Goal: Transaction & Acquisition: Obtain resource

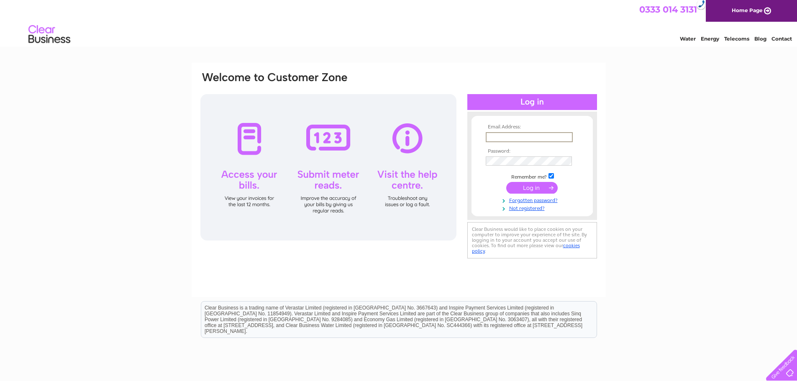
type input "[EMAIL_ADDRESS][DOMAIN_NAME]"
click at [551, 188] on input "submit" at bounding box center [531, 187] width 51 height 12
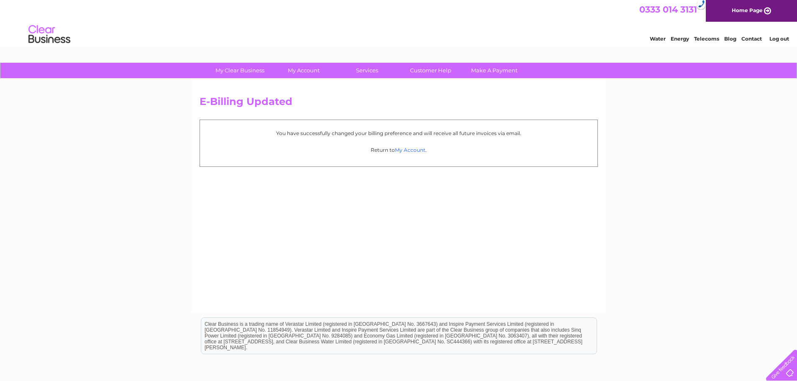
click at [404, 152] on link "My Account" at bounding box center [410, 150] width 31 height 6
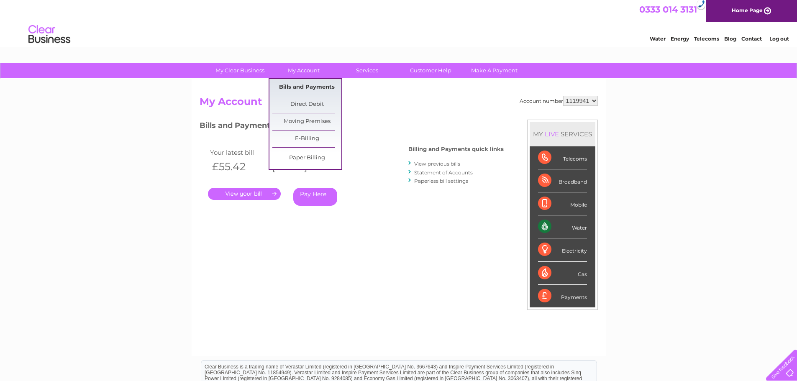
click at [313, 90] on link "Bills and Payments" at bounding box center [306, 87] width 69 height 17
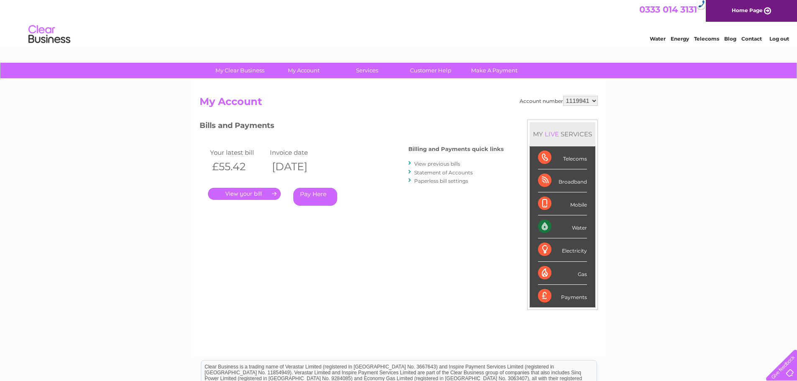
click at [439, 163] on link "View previous bills" at bounding box center [437, 164] width 46 height 6
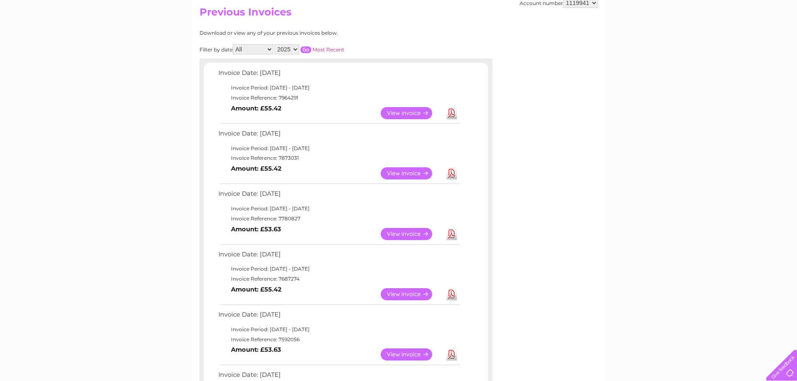
scroll to position [42, 0]
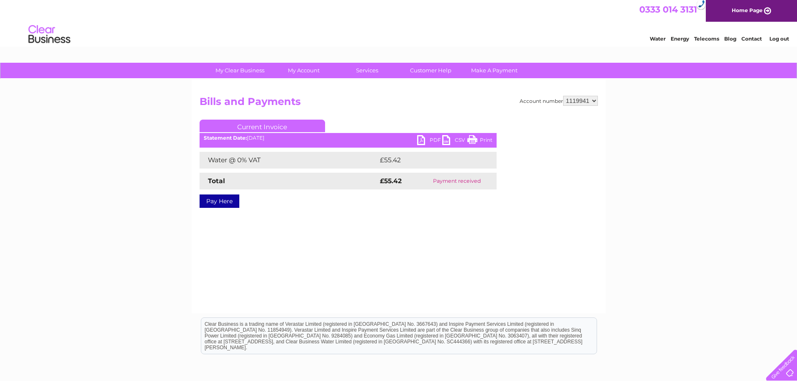
click at [422, 139] on link "PDF" at bounding box center [429, 141] width 25 height 12
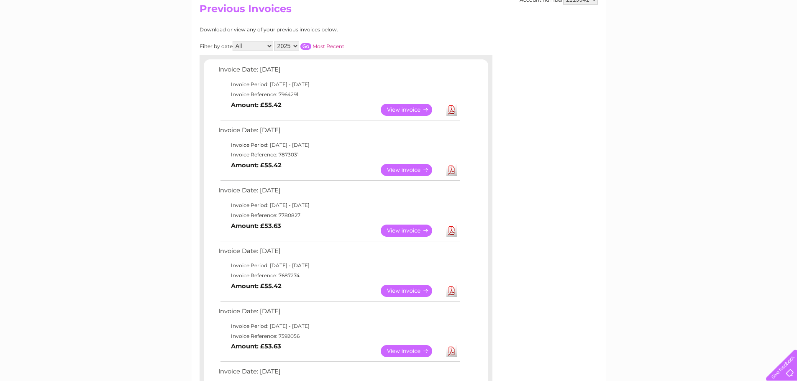
scroll to position [251, 0]
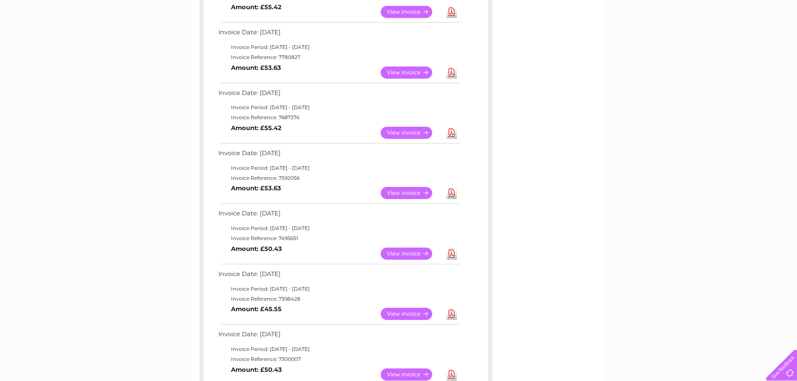
click at [337, 288] on td "Invoice Period: [DATE] - [DATE]" at bounding box center [338, 289] width 245 height 10
click at [336, 247] on td "View Download Amount: £50.43" at bounding box center [338, 254] width 245 height 21
click at [327, 179] on td "Invoice Reference: 7592056" at bounding box center [338, 178] width 245 height 10
click at [328, 223] on td "Invoice Date: [DATE]" at bounding box center [338, 215] width 245 height 15
click at [333, 258] on td "View Download Amount: £50.43" at bounding box center [338, 254] width 245 height 21
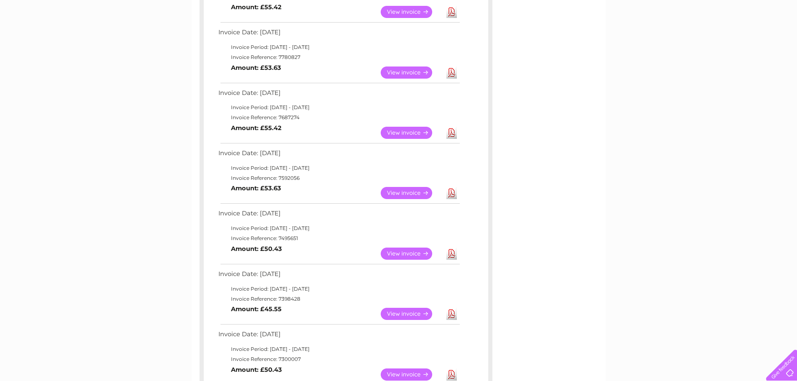
click at [339, 291] on td "Invoice Period: [DATE] - [DATE]" at bounding box center [338, 289] width 245 height 10
